Goal: Task Accomplishment & Management: Manage account settings

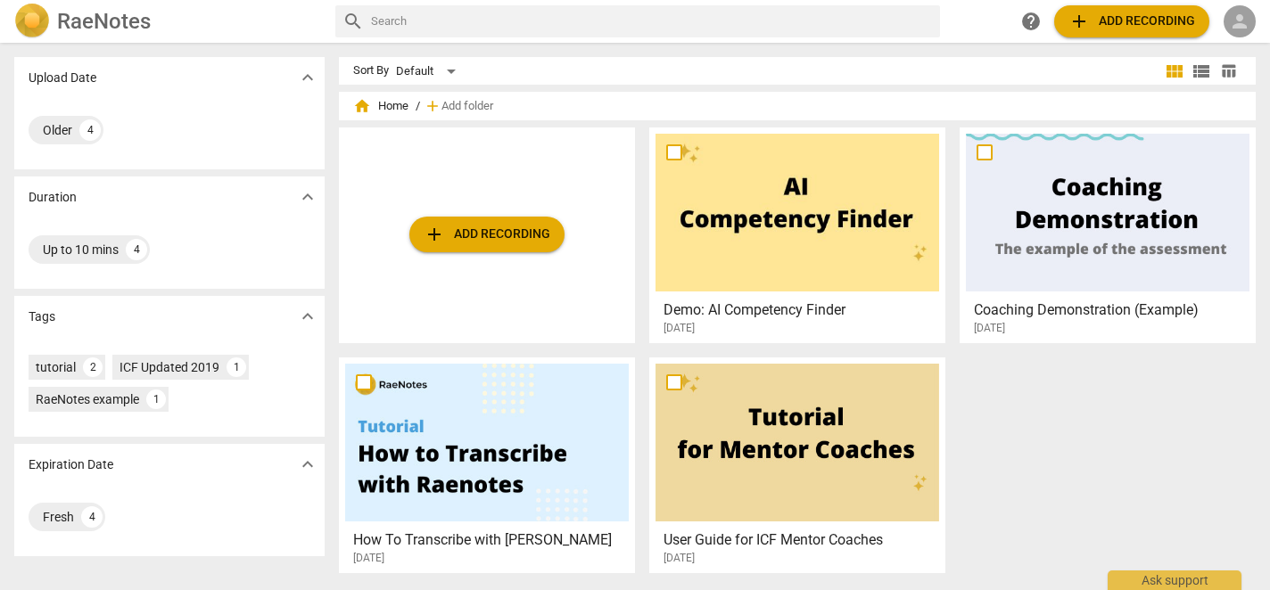
click at [1243, 21] on span "person" at bounding box center [1239, 21] width 21 height 21
click at [1237, 36] on li "Login" at bounding box center [1224, 42] width 64 height 43
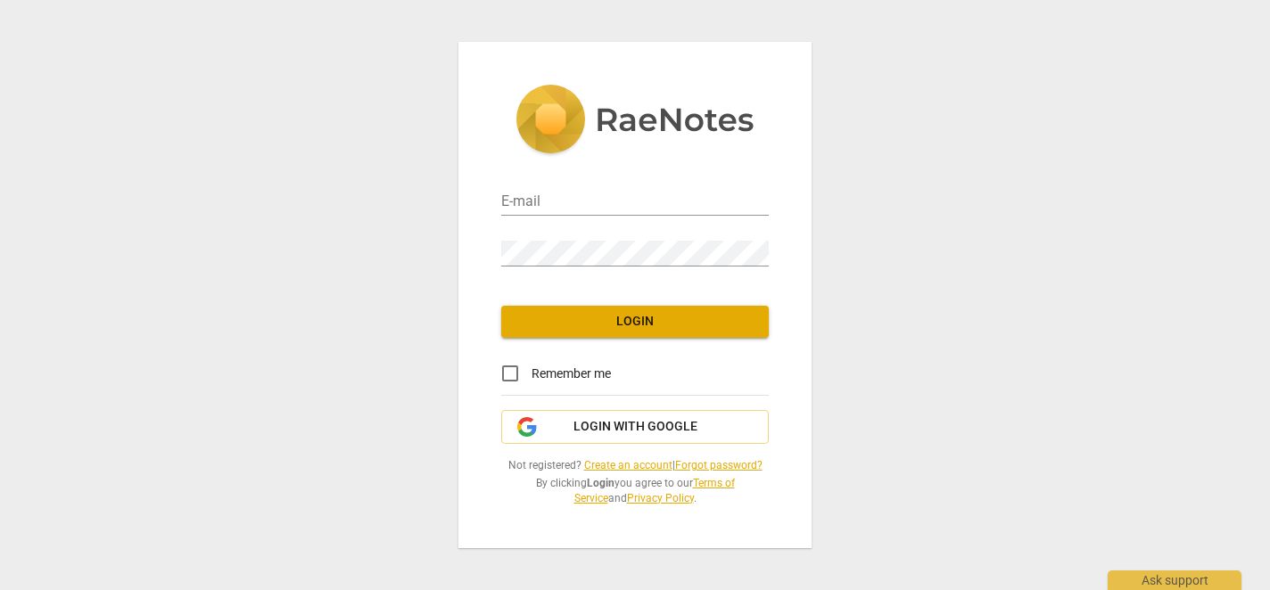
type input "[EMAIL_ADDRESS][DOMAIN_NAME]"
click at [622, 325] on span "Login" at bounding box center [635, 322] width 239 height 18
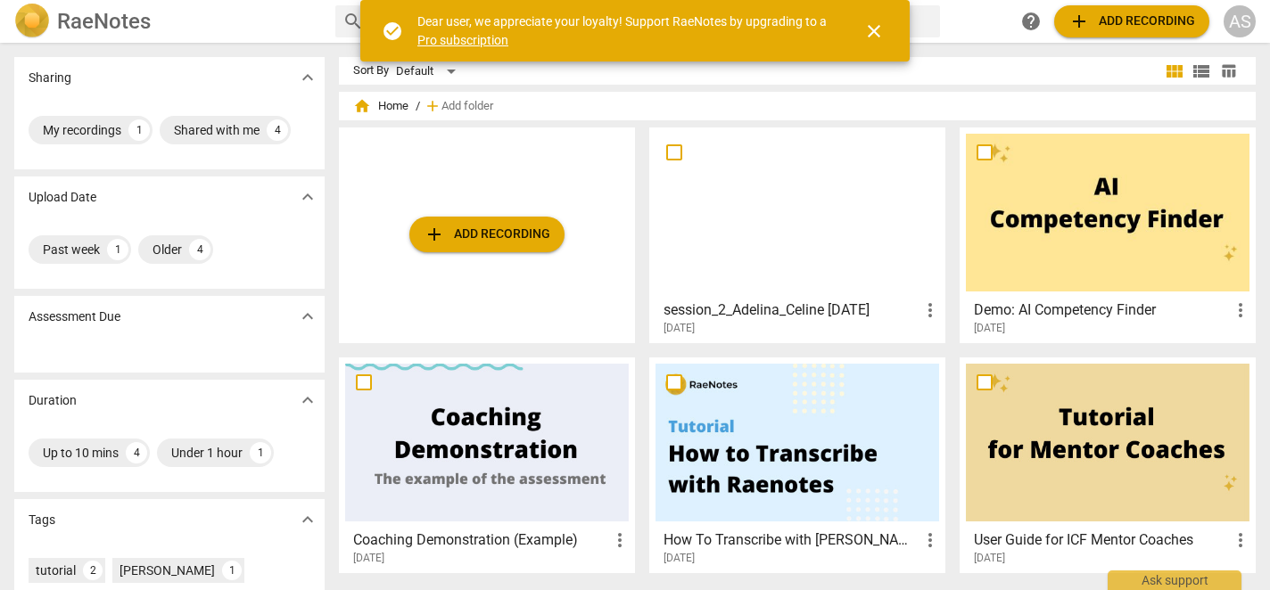
click at [780, 217] on div at bounding box center [798, 213] width 284 height 158
